Goal: Browse casually: Explore the website without a specific task or goal

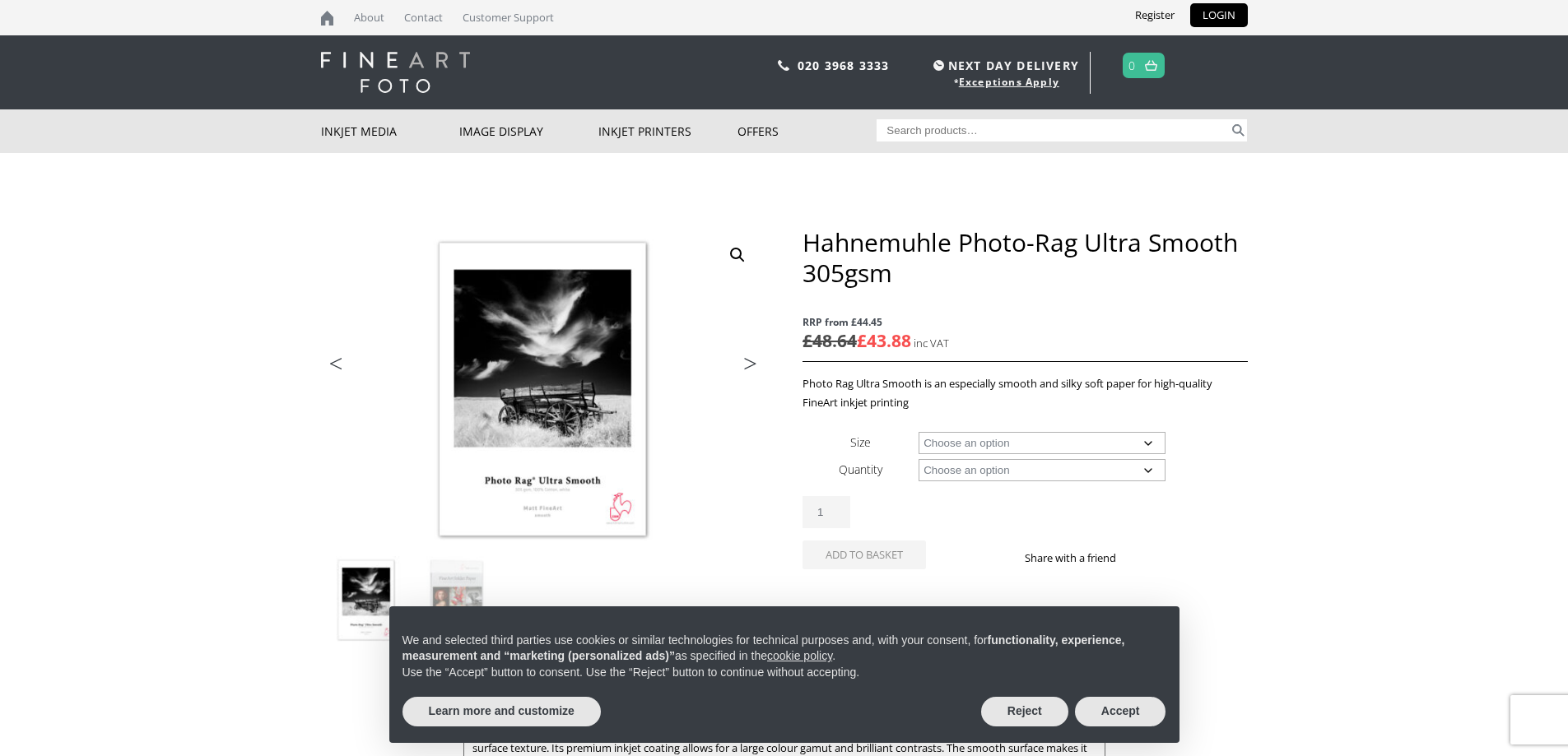
click at [407, 55] on img at bounding box center [396, 72] width 149 height 41
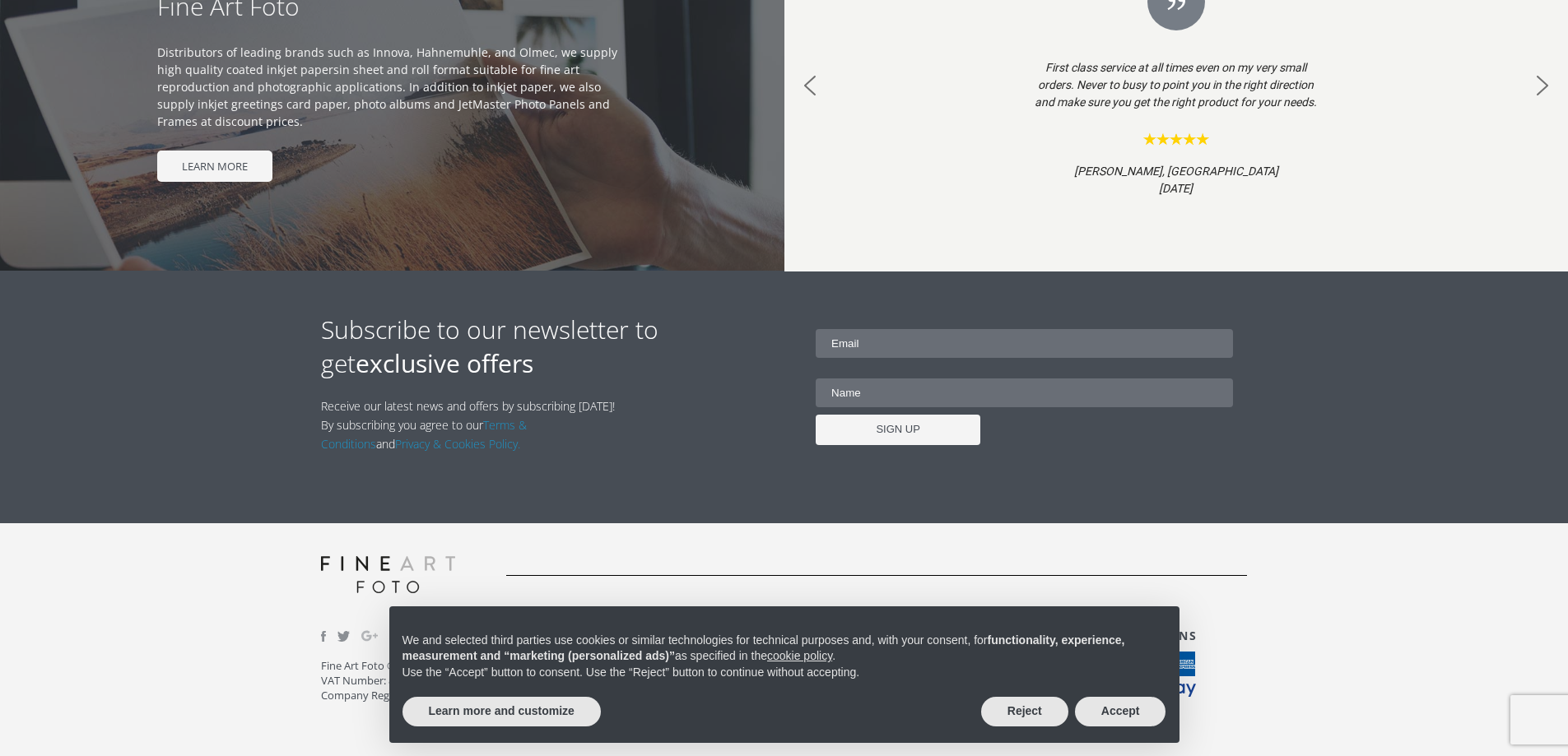
scroll to position [1678, 0]
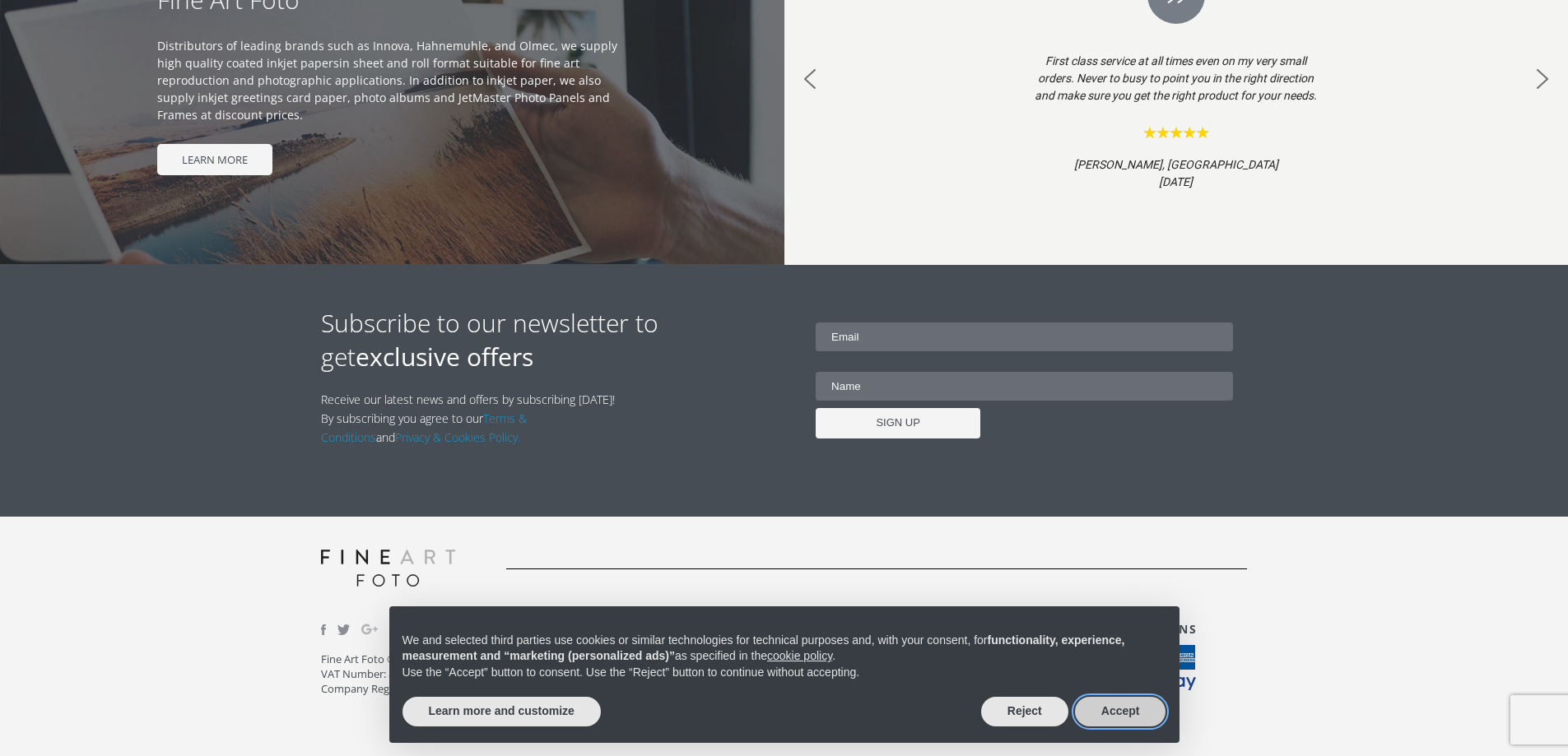
click at [1100, 711] on button "Accept" at bounding box center [1120, 712] width 91 height 30
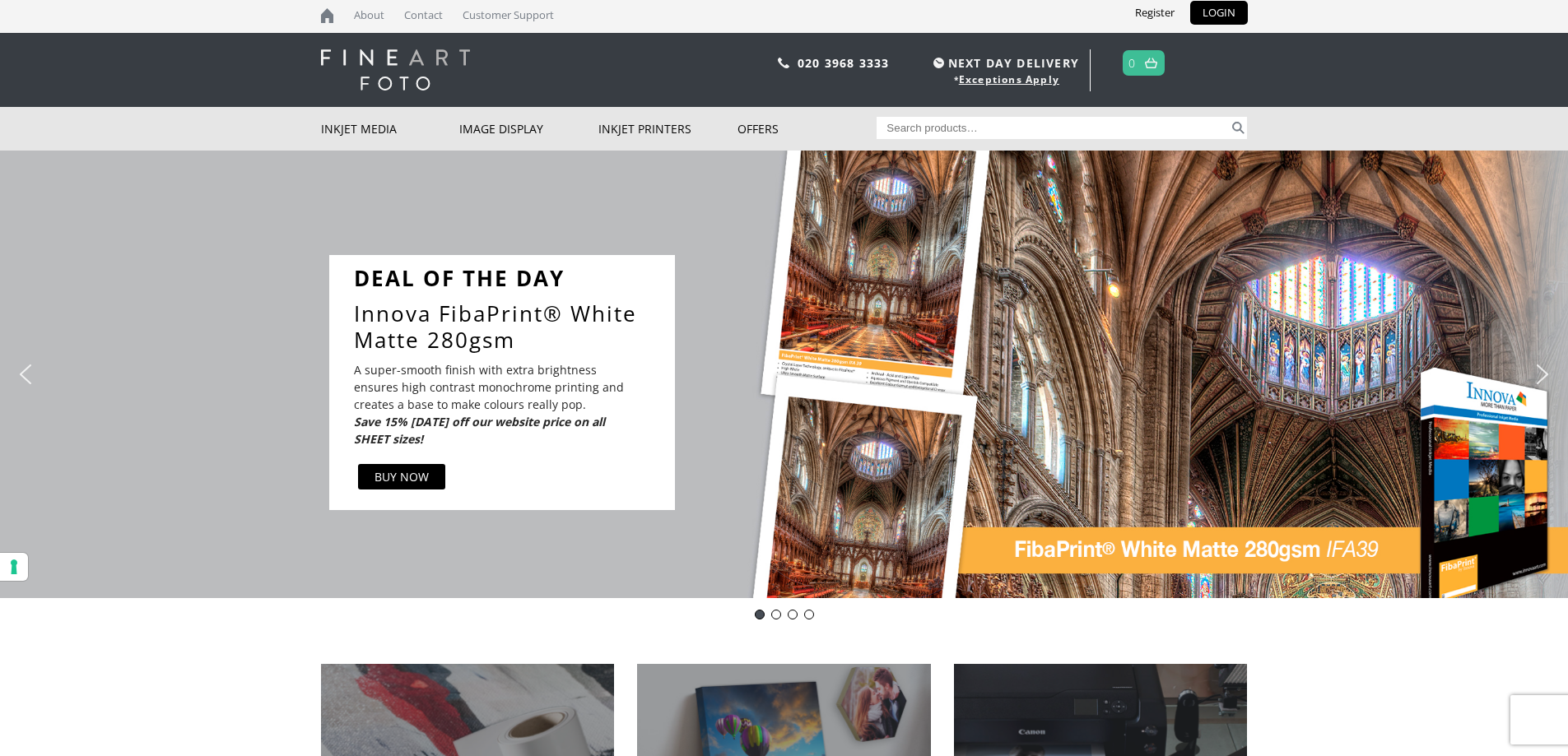
scroll to position [0, 0]
